Goal: Download file/media

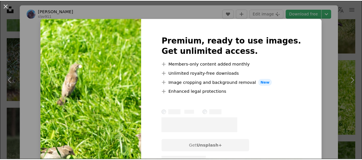
scroll to position [28, 0]
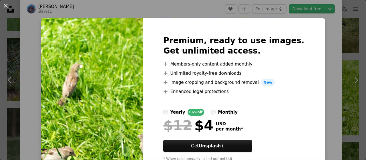
click at [345, 94] on div "An X shape Premium, ready to use images. Get unlimited access. A plus sign Memb…" at bounding box center [183, 80] width 366 height 160
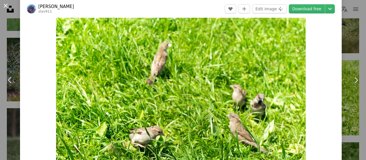
click at [3, 5] on button "An X shape" at bounding box center [5, 5] width 7 height 7
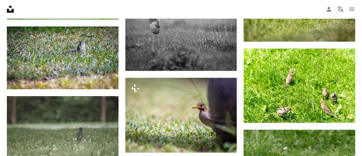
drag, startPoint x: 210, startPoint y: 33, endPoint x: 279, endPoint y: 72, distance: 79.4
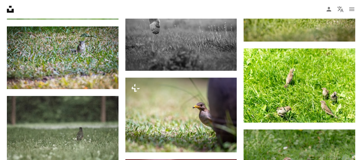
drag, startPoint x: 244, startPoint y: 49, endPoint x: 353, endPoint y: 121, distance: 131.0
